Goal: Information Seeking & Learning: Learn about a topic

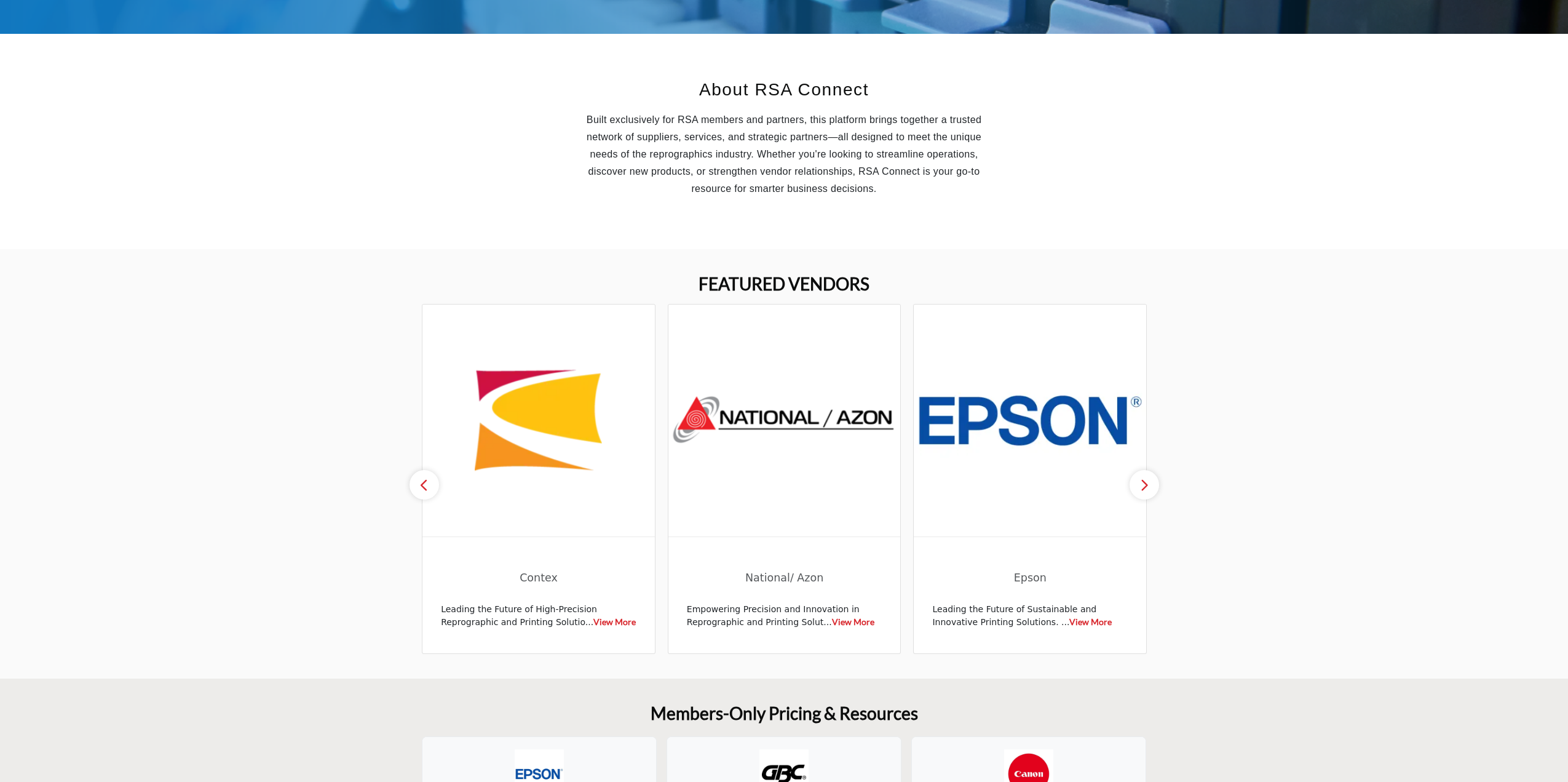
scroll to position [307, 0]
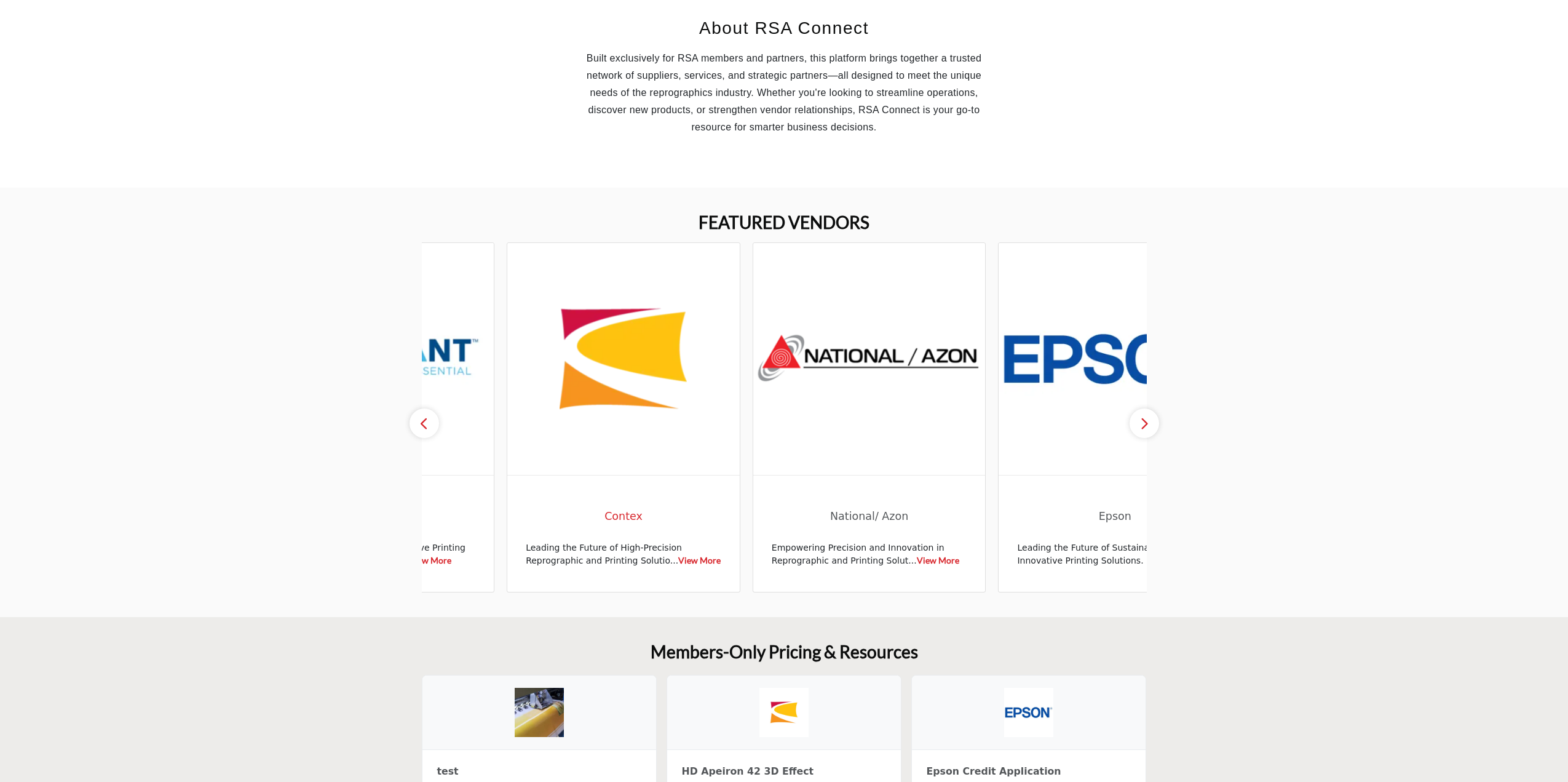
drag, startPoint x: 537, startPoint y: 504, endPoint x: 602, endPoint y: 510, distance: 65.3
click at [602, 510] on span "Contex" at bounding box center [624, 516] width 196 height 32
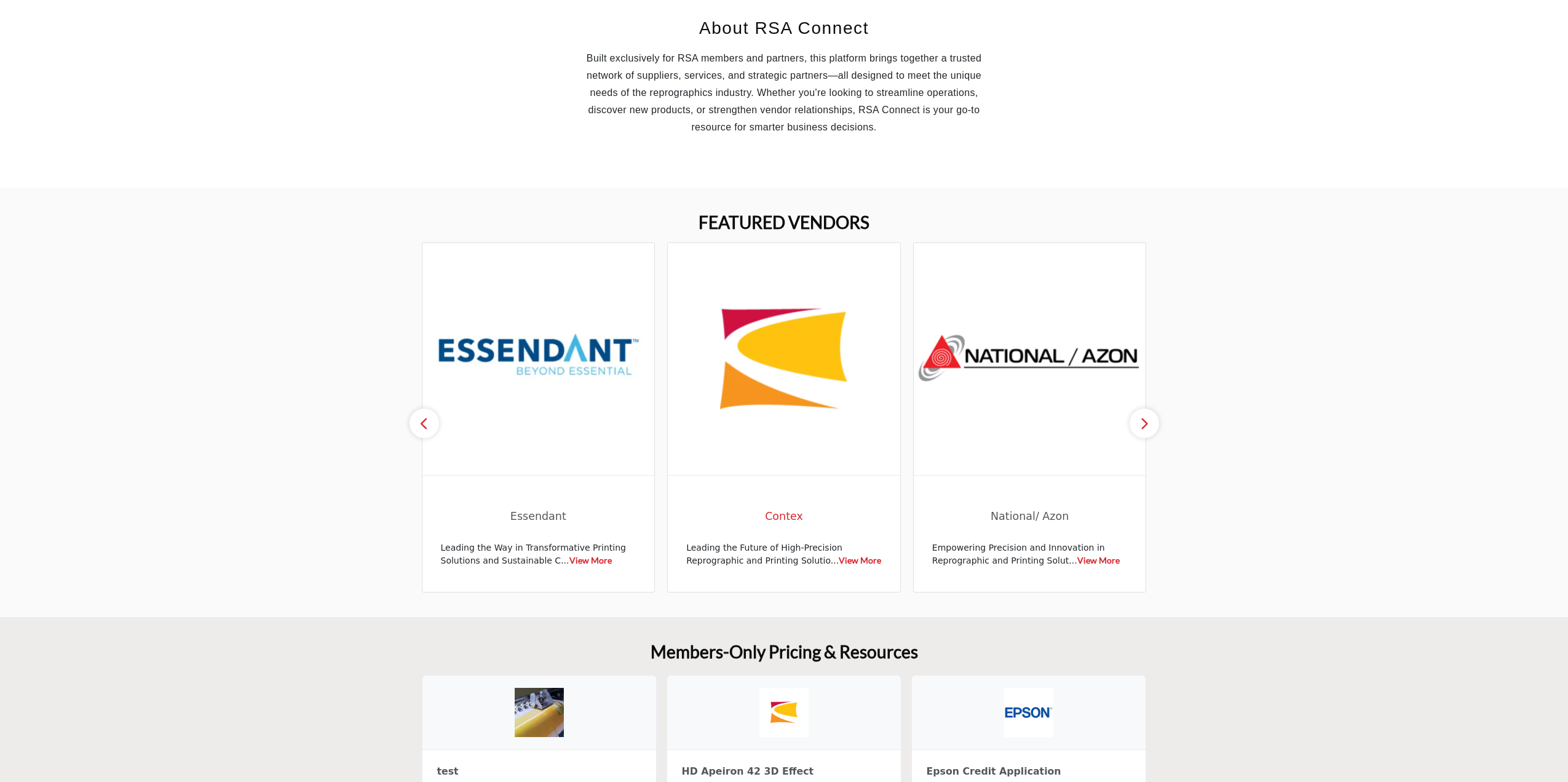
drag, startPoint x: 774, startPoint y: 519, endPoint x: 587, endPoint y: 512, distance: 187.1
click at [686, 512] on span "Contex" at bounding box center [784, 516] width 196 height 16
